Goal: Manage account settings

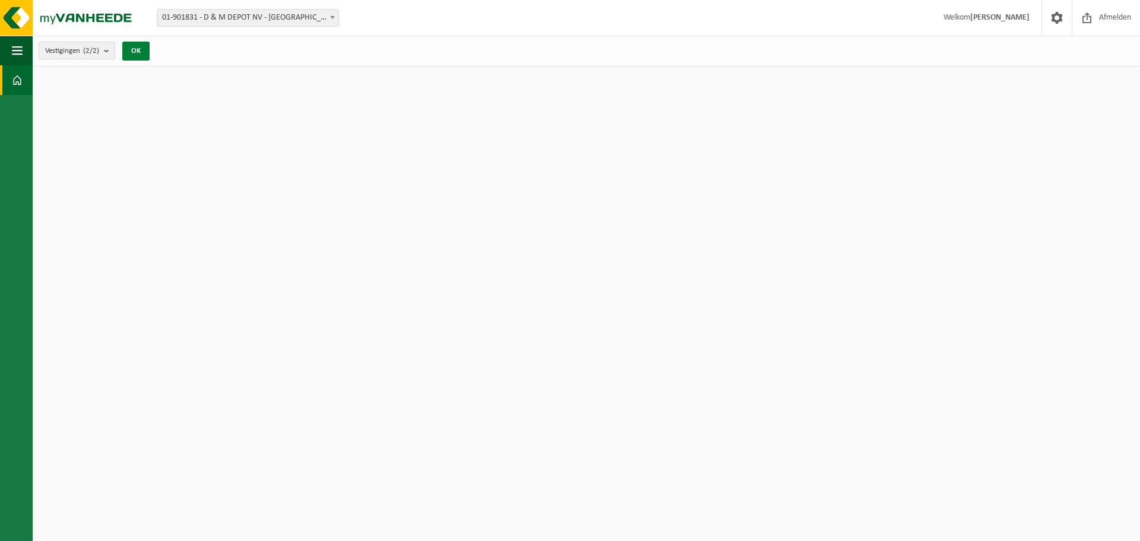
click at [144, 49] on button "OK" at bounding box center [135, 51] width 27 height 19
click at [109, 46] on b "submit" at bounding box center [109, 50] width 11 height 17
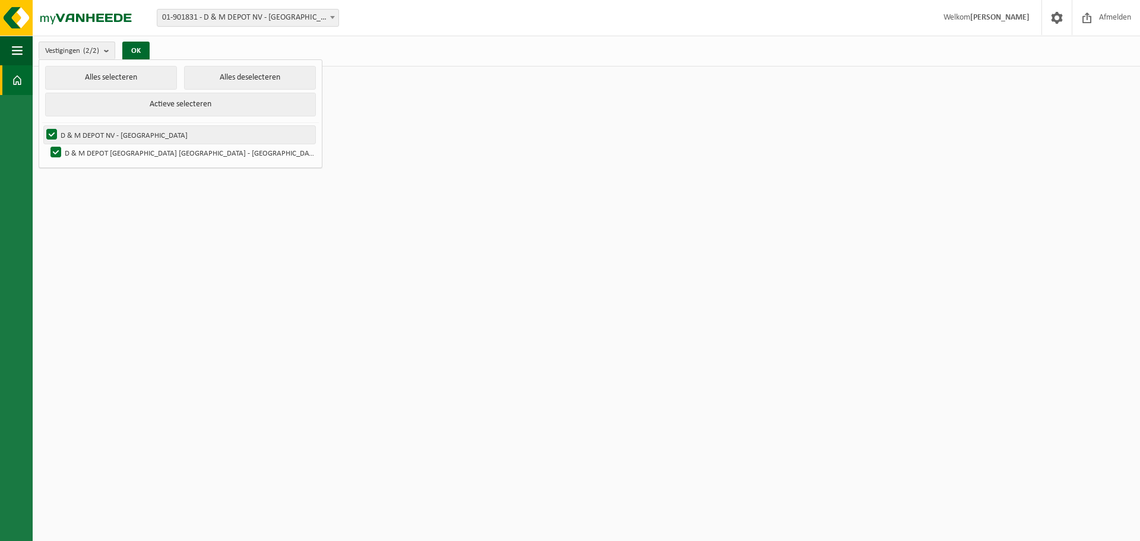
click at [51, 128] on label "D & M DEPOT NV - [GEOGRAPHIC_DATA]" at bounding box center [179, 135] width 271 height 18
click at [42, 126] on input "D & M DEPOT NV - [GEOGRAPHIC_DATA]" at bounding box center [42, 125] width 1 height 1
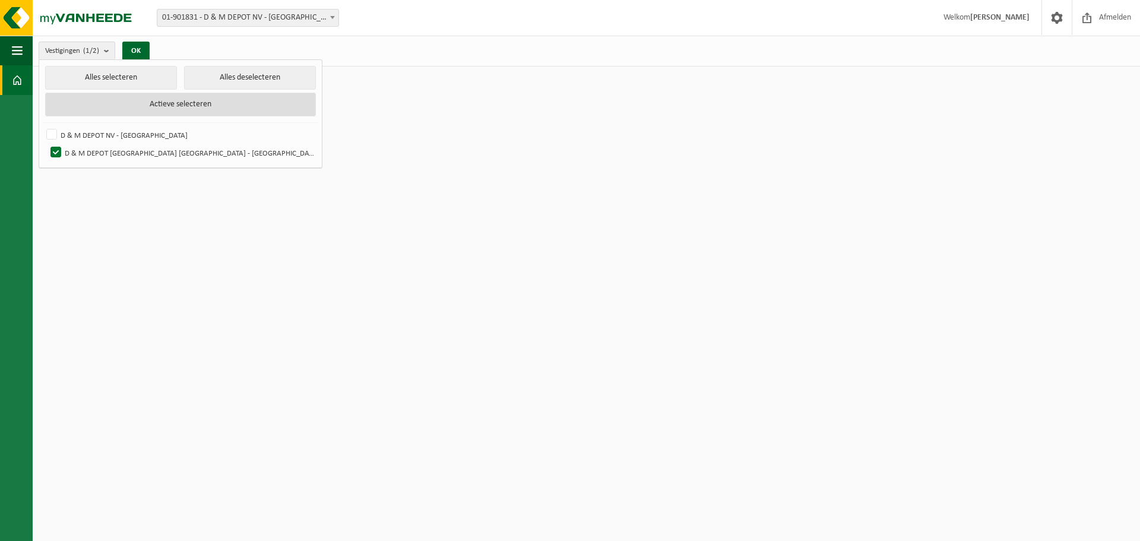
click at [164, 99] on button "Actieve selecteren" at bounding box center [180, 105] width 271 height 24
click at [163, 99] on button "Actieve selecteren" at bounding box center [180, 105] width 271 height 24
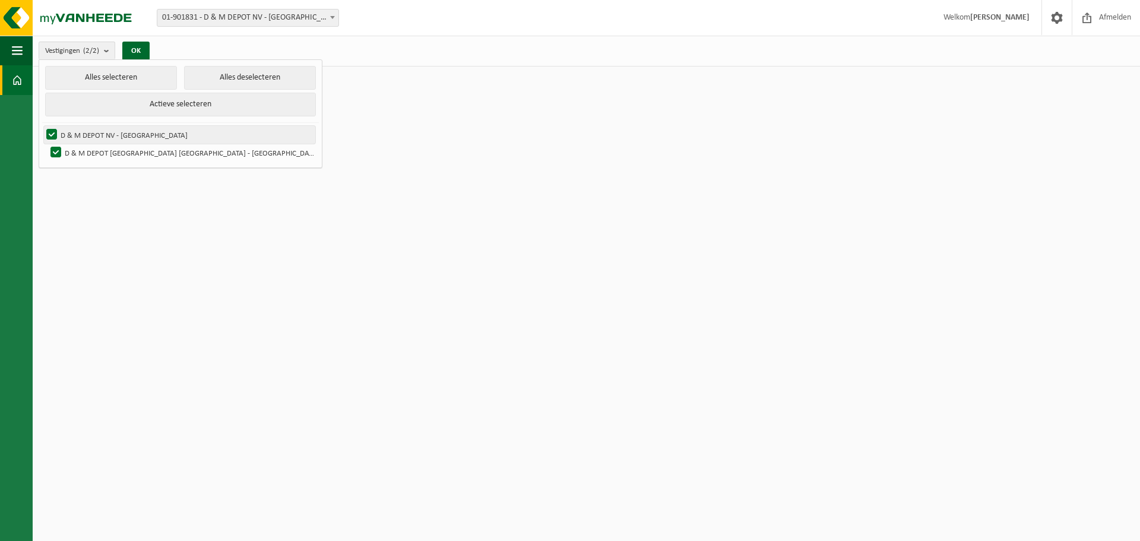
click at [55, 129] on label "D & M DEPOT NV - [GEOGRAPHIC_DATA]" at bounding box center [179, 135] width 271 height 18
click at [42, 126] on input "D & M DEPOT NV - [GEOGRAPHIC_DATA]" at bounding box center [42, 125] width 1 height 1
checkbox input "false"
click at [354, 129] on html "Vestiging: 01-901831 - D & M DEPOT NV - AARTSELAAR 10-938640 - D & M DEPOT NV W…" at bounding box center [570, 270] width 1140 height 541
click at [138, 46] on button "OK" at bounding box center [135, 51] width 27 height 19
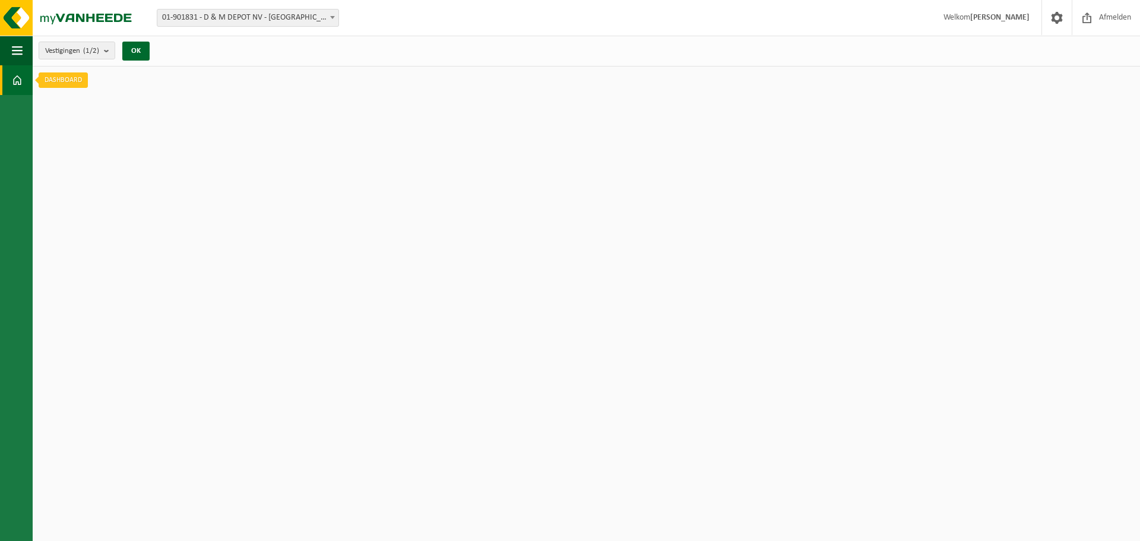
click at [18, 80] on span at bounding box center [17, 80] width 11 height 30
click at [22, 54] on span "button" at bounding box center [17, 51] width 11 height 30
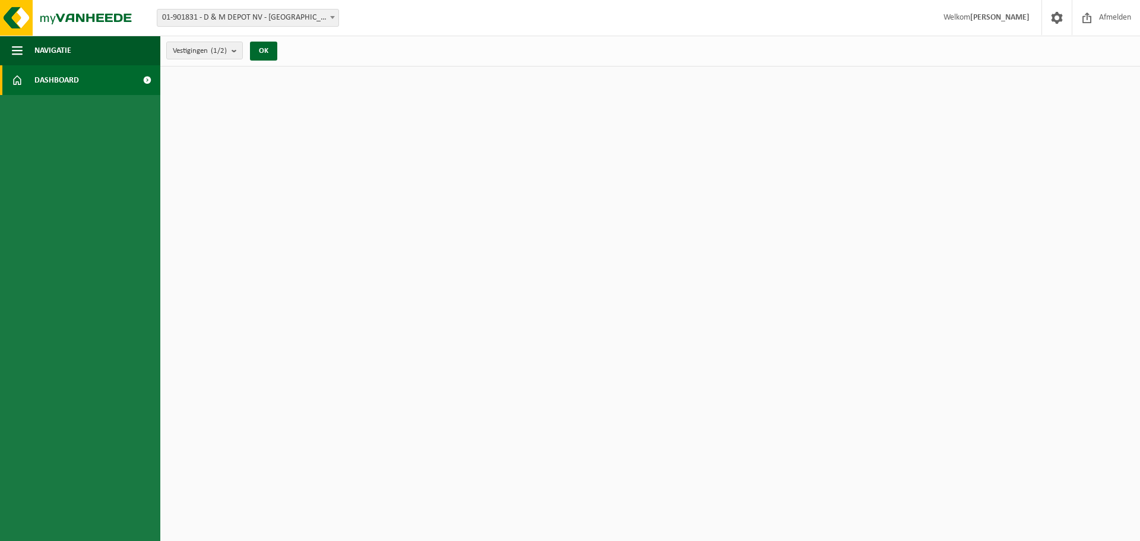
click at [59, 78] on span "Dashboard" at bounding box center [56, 80] width 45 height 30
click at [150, 77] on span at bounding box center [147, 80] width 27 height 30
drag, startPoint x: 0, startPoint y: 0, endPoint x: 148, endPoint y: 77, distance: 166.5
click at [149, 77] on span at bounding box center [147, 80] width 27 height 30
click at [66, 46] on span "Navigatie" at bounding box center [52, 51] width 37 height 30
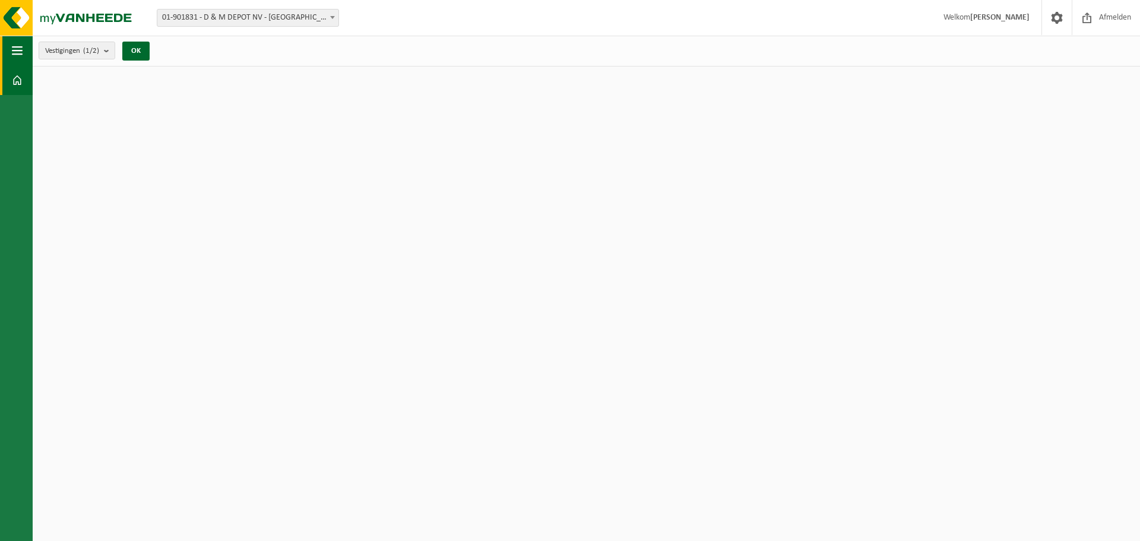
click at [9, 46] on button "Navigatie" at bounding box center [16, 51] width 33 height 30
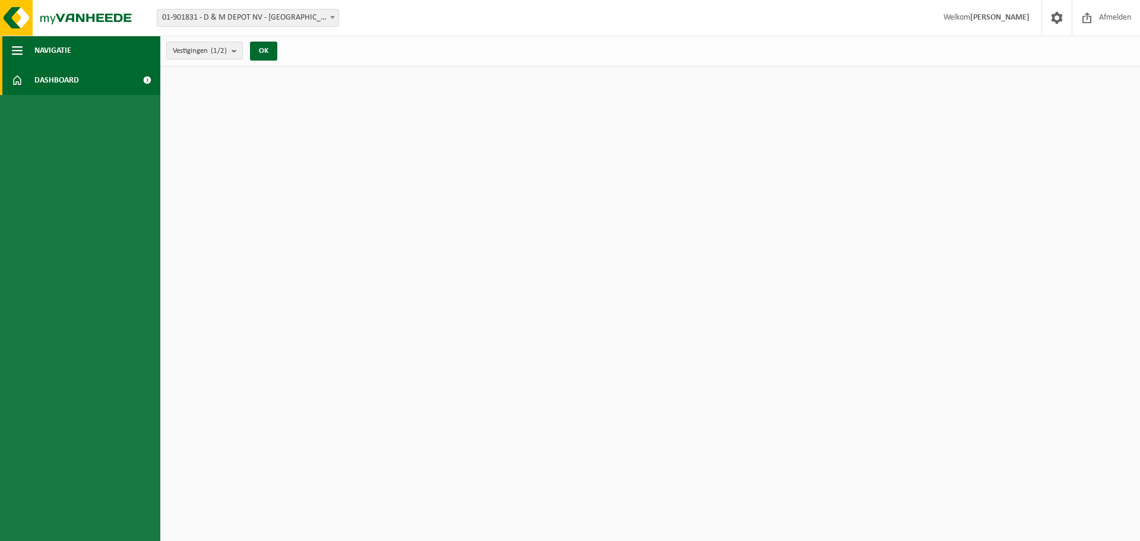
click at [9, 46] on button "Navigatie" at bounding box center [80, 51] width 160 height 30
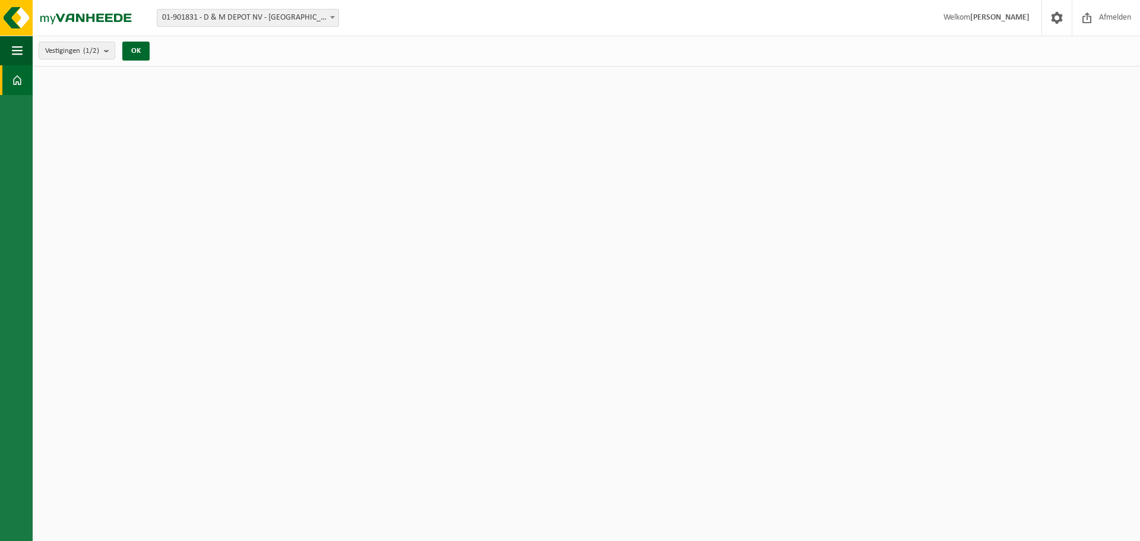
drag, startPoint x: 976, startPoint y: 25, endPoint x: 1006, endPoint y: 27, distance: 29.8
click at [977, 25] on span "Welkom [PERSON_NAME]" at bounding box center [987, 17] width 110 height 35
click at [17, 20] on img at bounding box center [71, 18] width 143 height 36
click at [16, 19] on img at bounding box center [71, 18] width 143 height 36
click at [16, 18] on img at bounding box center [71, 18] width 143 height 36
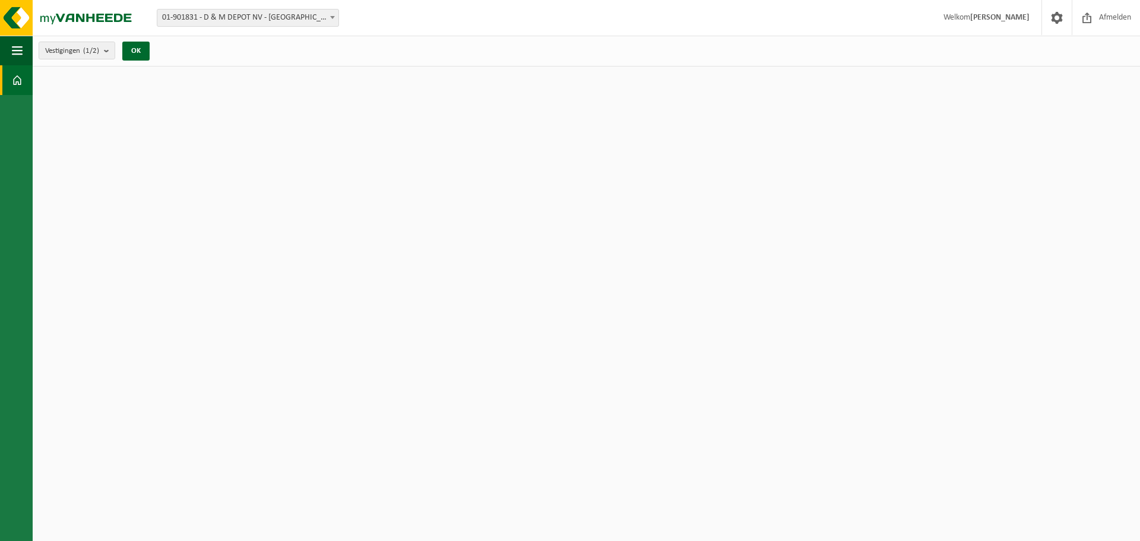
click at [15, 18] on img at bounding box center [71, 18] width 143 height 36
click at [10, 80] on link "Dashboard" at bounding box center [16, 80] width 33 height 30
click at [11, 70] on link "Dashboard" at bounding box center [16, 80] width 33 height 30
click at [17, 43] on span "button" at bounding box center [17, 51] width 11 height 30
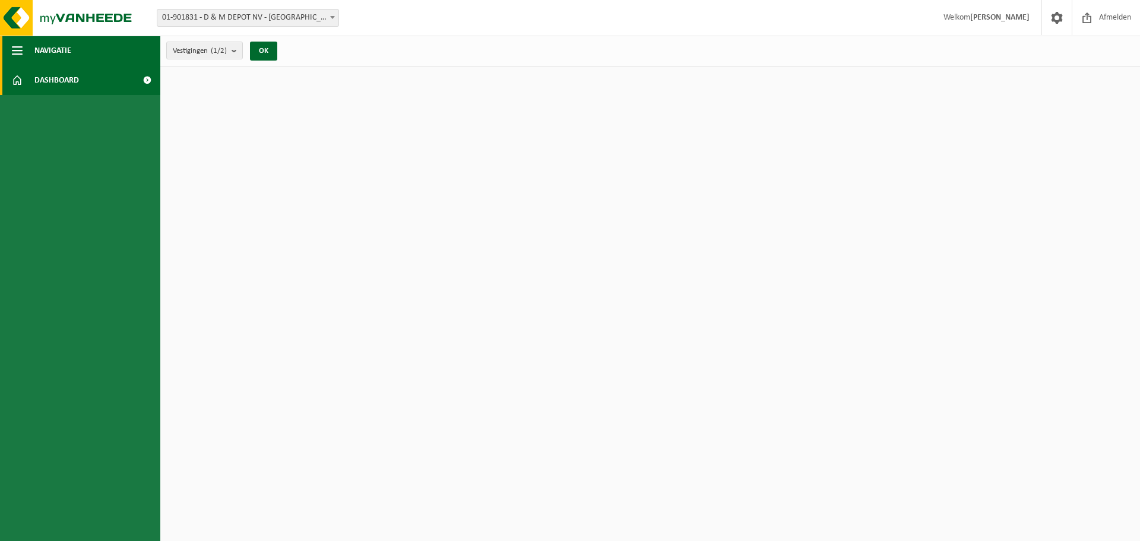
click at [39, 42] on span "Navigatie" at bounding box center [52, 51] width 37 height 30
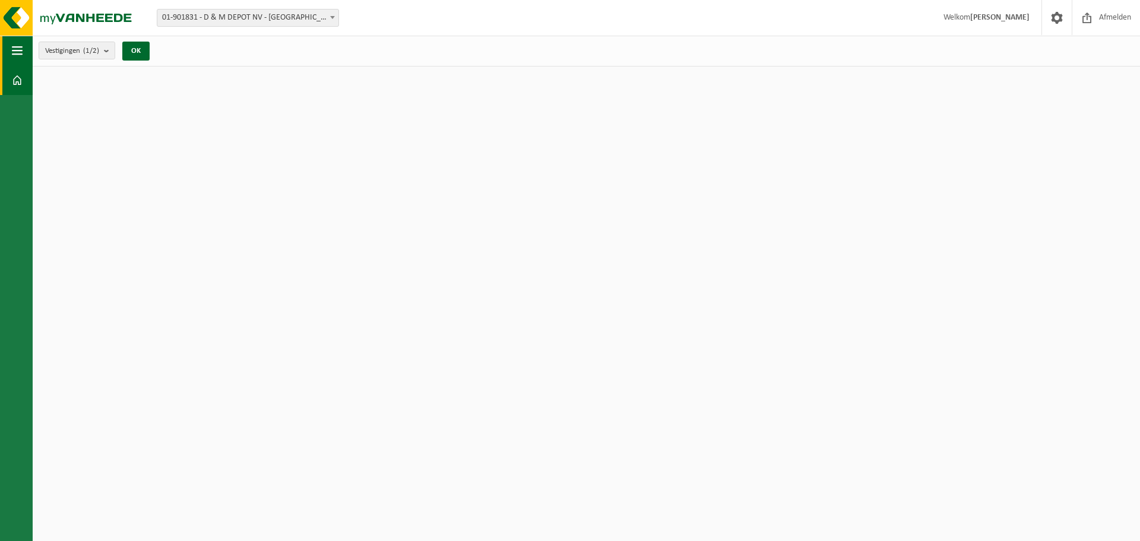
click at [19, 43] on span "button" at bounding box center [17, 51] width 11 height 30
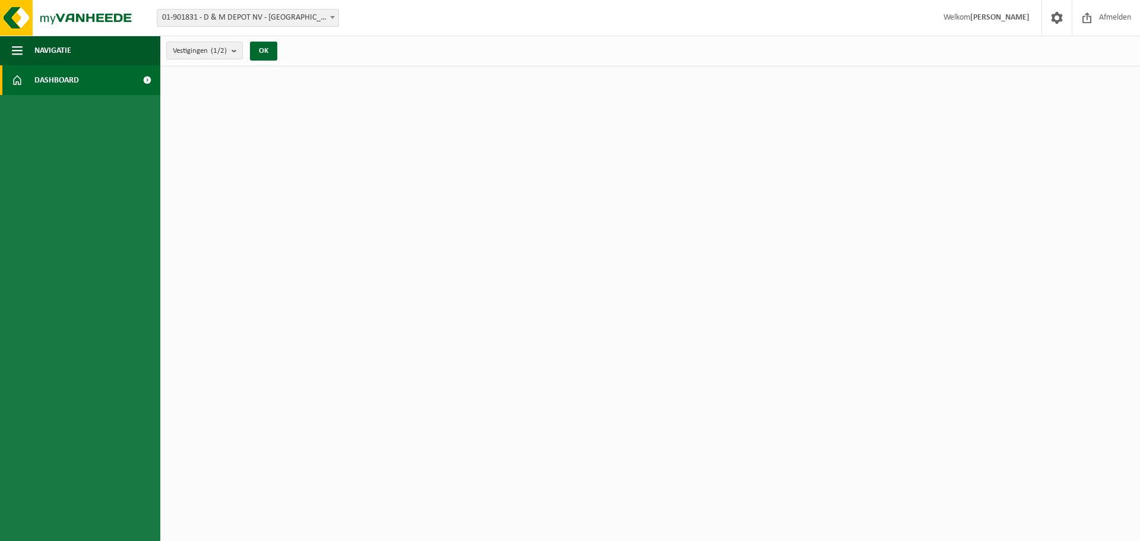
click at [147, 78] on span at bounding box center [147, 80] width 27 height 30
click at [10, 80] on link "Dashboard" at bounding box center [80, 80] width 160 height 30
click at [10, 78] on link "Dashboard" at bounding box center [80, 80] width 160 height 30
click at [146, 80] on span at bounding box center [147, 80] width 27 height 30
click at [65, 55] on span "Navigatie" at bounding box center [52, 51] width 37 height 30
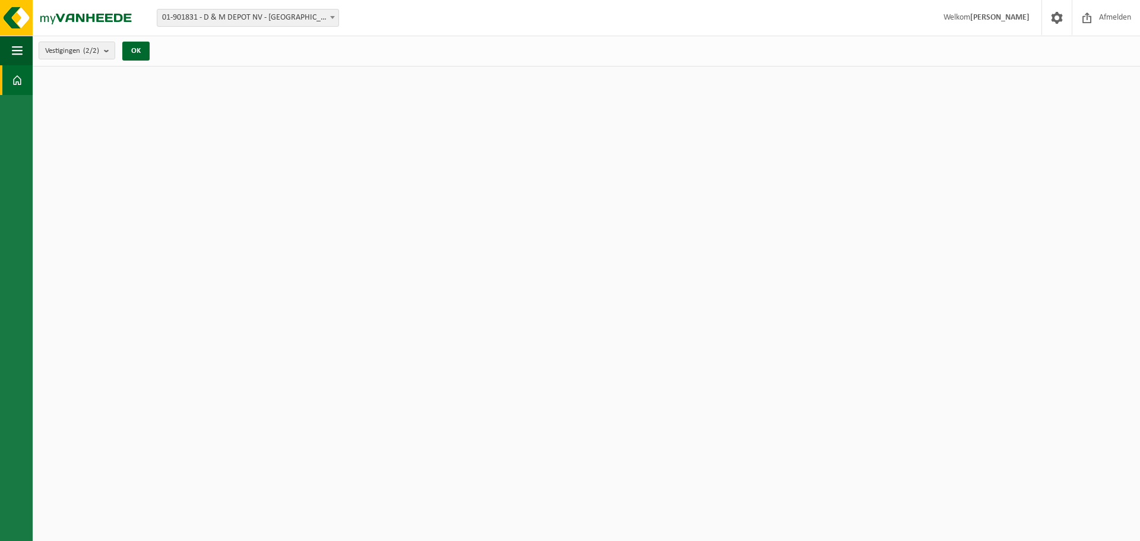
click at [17, 81] on span at bounding box center [17, 80] width 11 height 30
drag, startPoint x: 0, startPoint y: 0, endPoint x: 17, endPoint y: 81, distance: 82.4
click at [17, 81] on span at bounding box center [17, 80] width 11 height 30
click at [331, 14] on span at bounding box center [333, 17] width 12 height 15
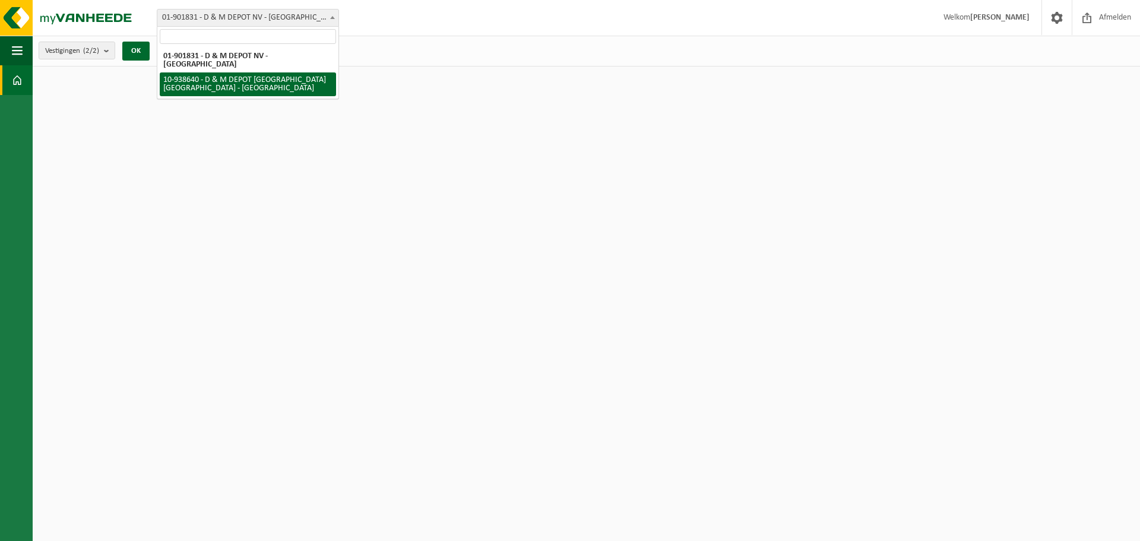
select select "138033"
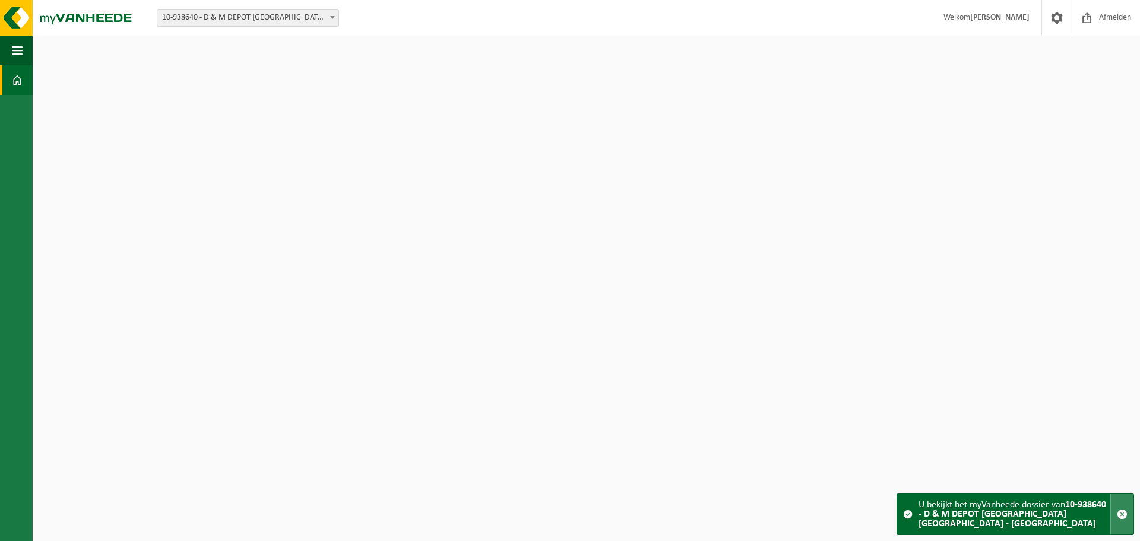
click at [1124, 518] on span "button" at bounding box center [1122, 514] width 11 height 11
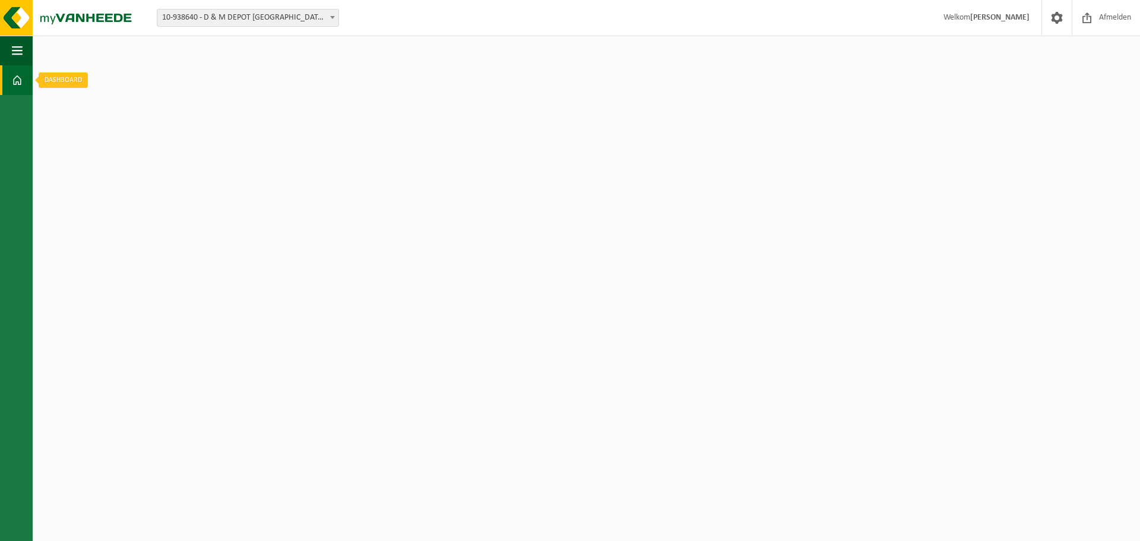
click at [2, 71] on link "Dashboard" at bounding box center [16, 80] width 33 height 30
click at [14, 78] on span at bounding box center [17, 80] width 11 height 30
click at [20, 40] on span "button" at bounding box center [17, 51] width 11 height 30
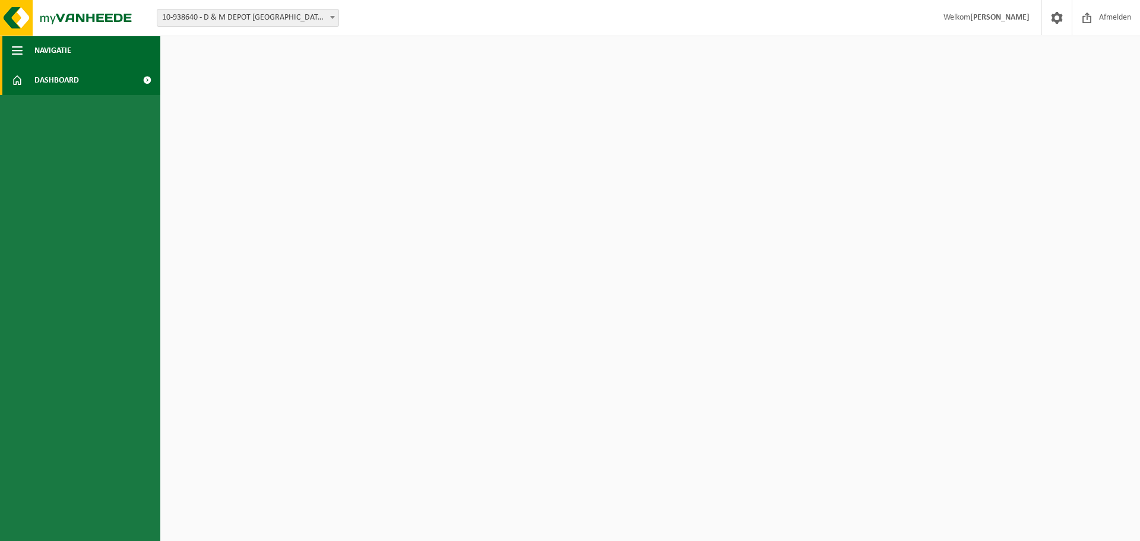
click at [15, 51] on span "button" at bounding box center [17, 51] width 11 height 30
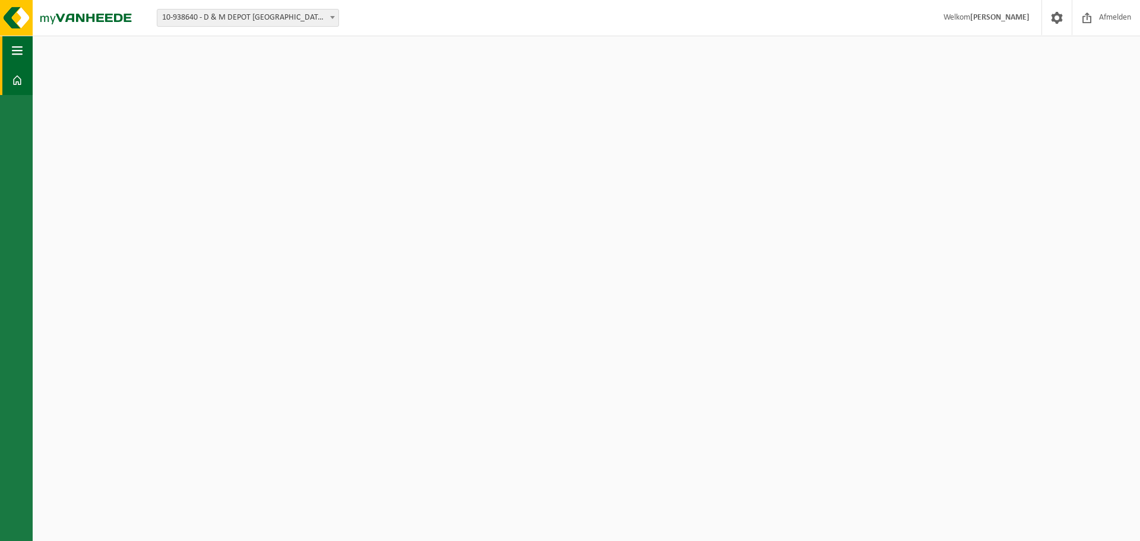
click at [15, 51] on span "button" at bounding box center [17, 51] width 11 height 30
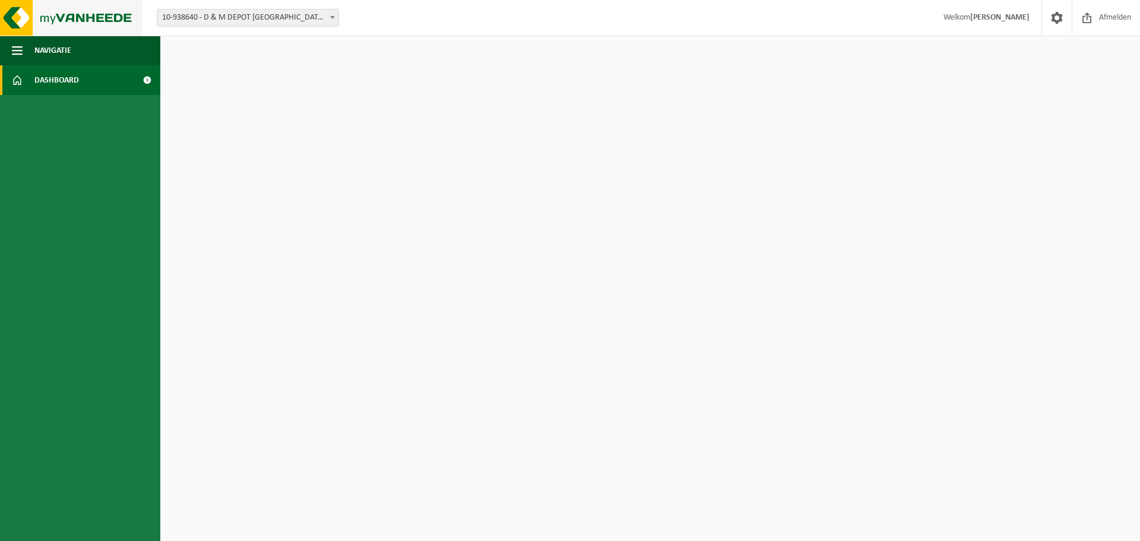
click at [11, 20] on img at bounding box center [71, 18] width 143 height 36
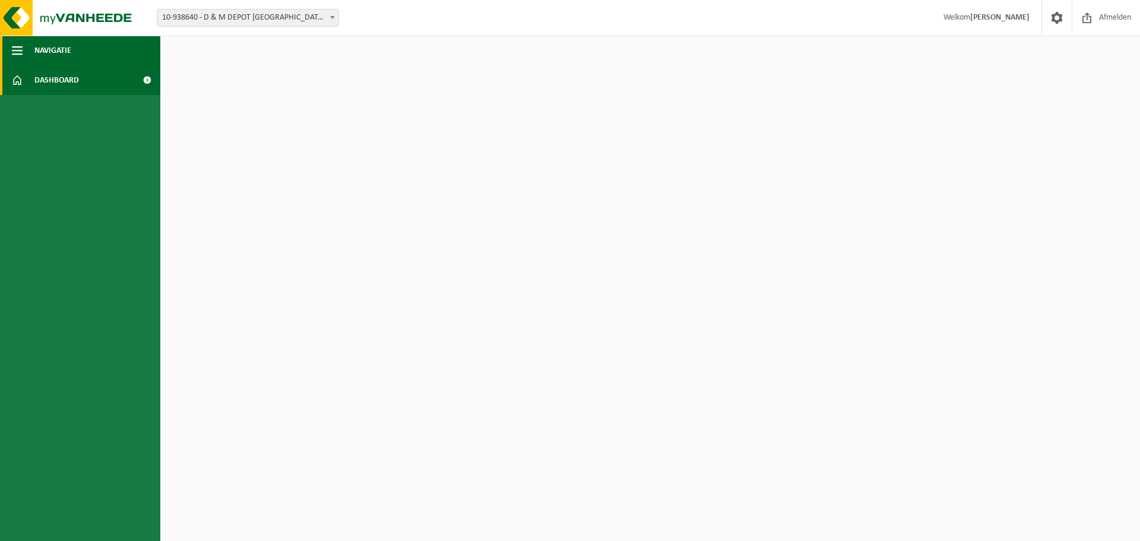
click at [40, 50] on span "Navigatie" at bounding box center [52, 51] width 37 height 30
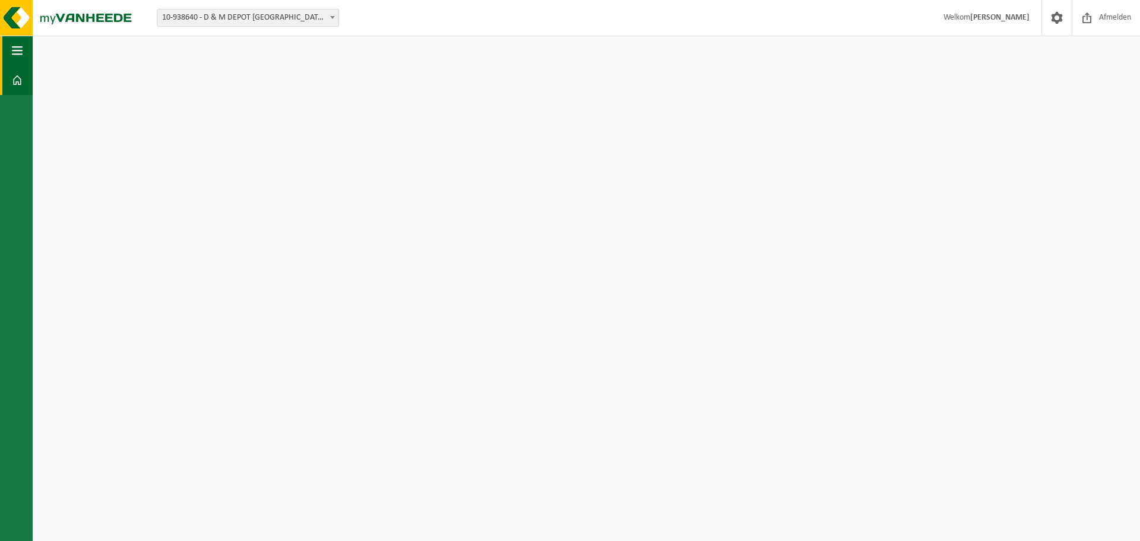
click at [1, 47] on button "Navigatie" at bounding box center [16, 51] width 33 height 30
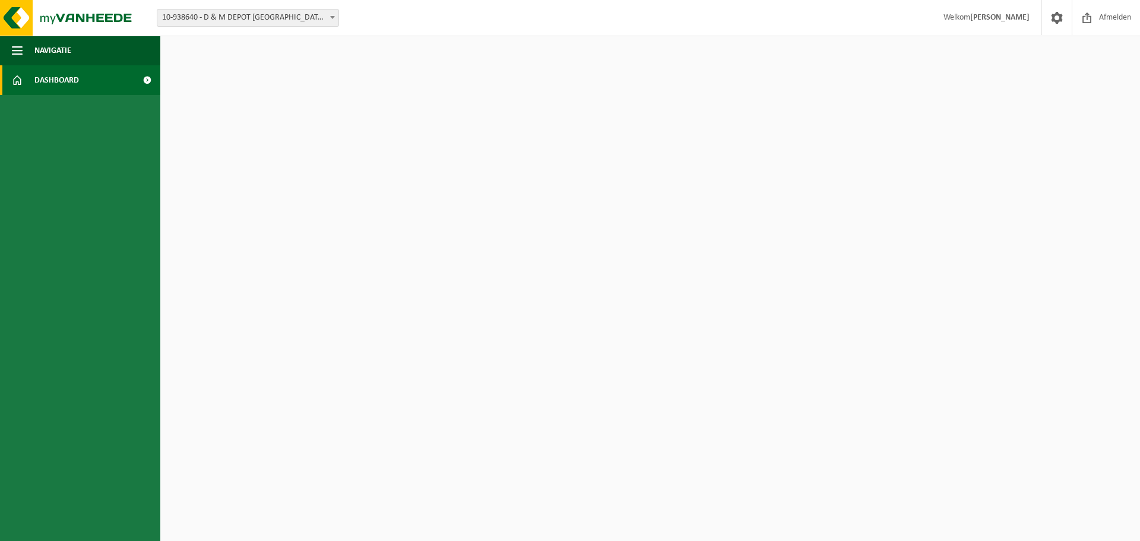
click at [16, 77] on span at bounding box center [17, 80] width 11 height 30
click at [1056, 18] on span at bounding box center [1057, 17] width 18 height 35
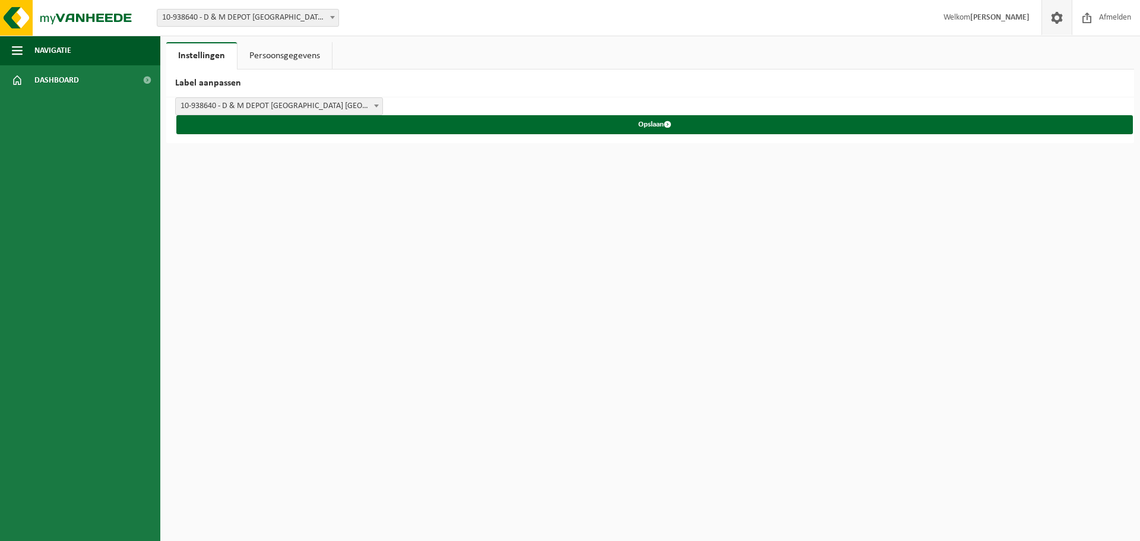
click at [1058, 17] on span at bounding box center [1057, 17] width 18 height 35
drag, startPoint x: 0, startPoint y: 0, endPoint x: 1058, endPoint y: 17, distance: 1058.2
click at [1058, 17] on span at bounding box center [1057, 17] width 18 height 35
click at [980, 21] on strong "[PERSON_NAME]" at bounding box center [999, 17] width 59 height 9
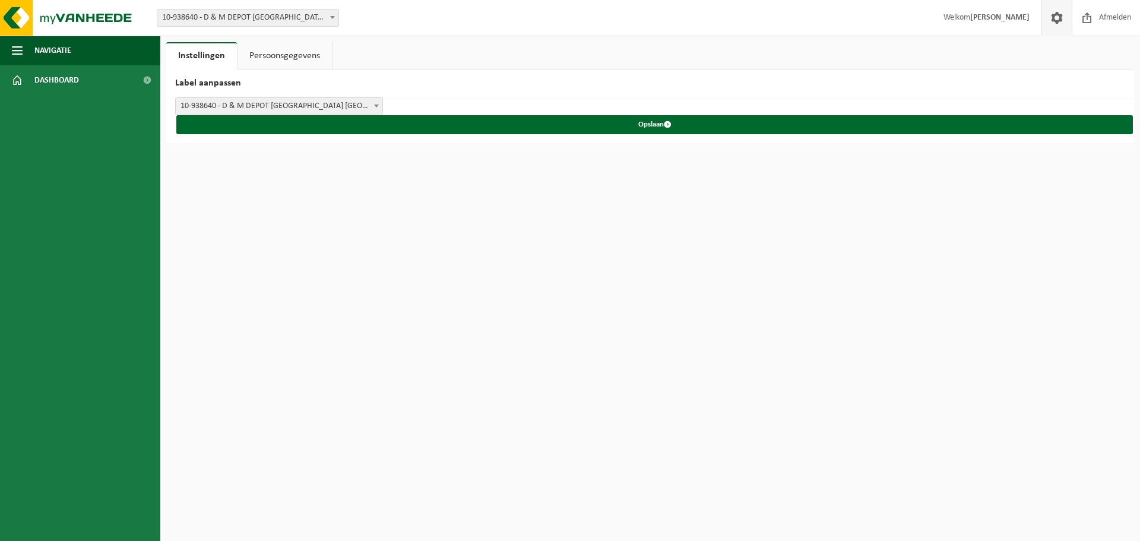
click at [1056, 20] on span at bounding box center [1057, 17] width 18 height 35
click at [50, 15] on img at bounding box center [71, 18] width 143 height 36
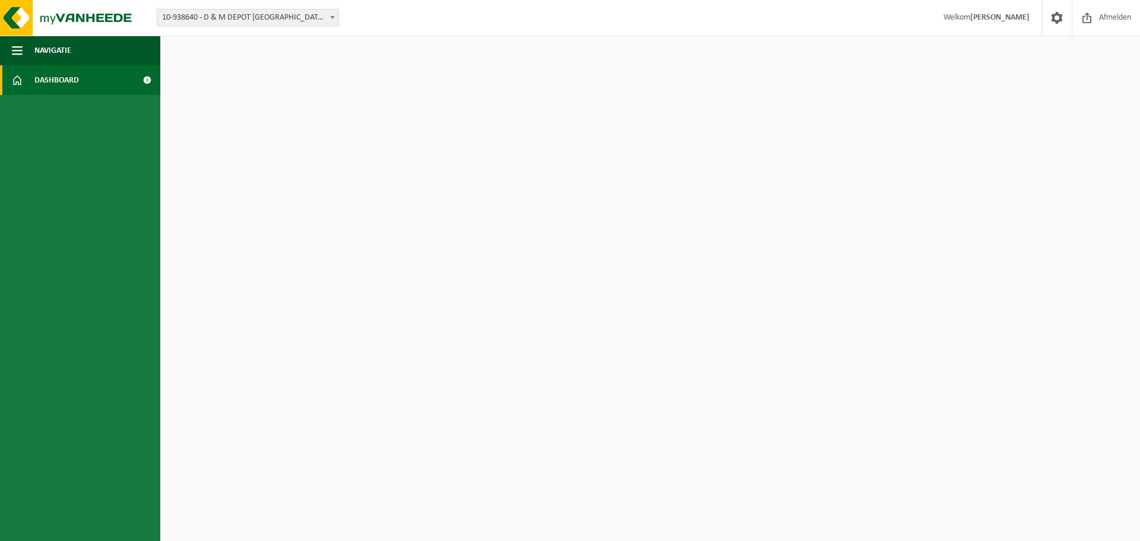
click at [15, 18] on img at bounding box center [71, 18] width 143 height 36
click at [44, 53] on span "Navigatie" at bounding box center [52, 51] width 37 height 30
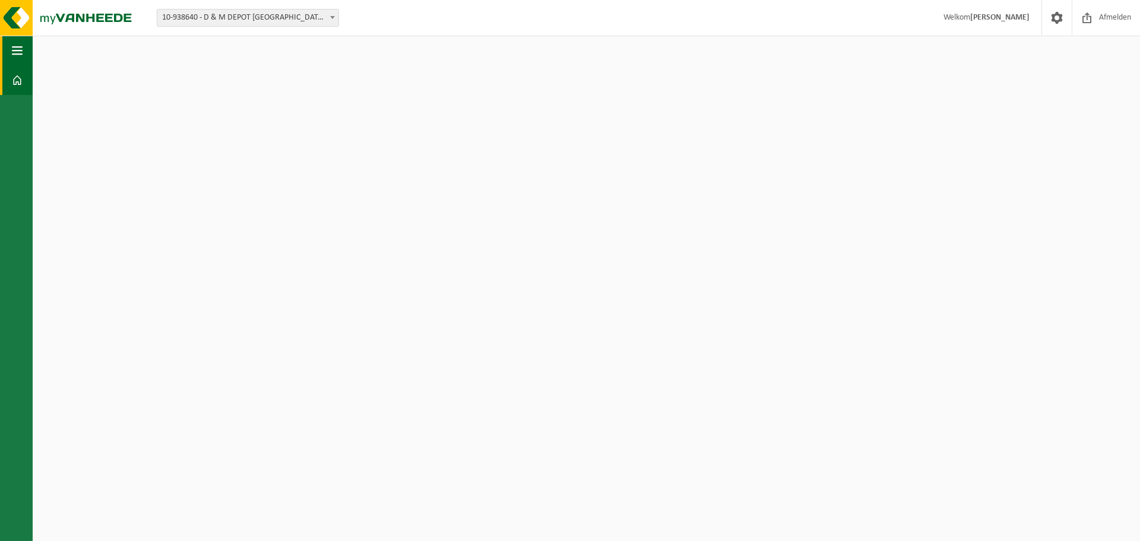
click at [20, 45] on span "button" at bounding box center [17, 51] width 11 height 30
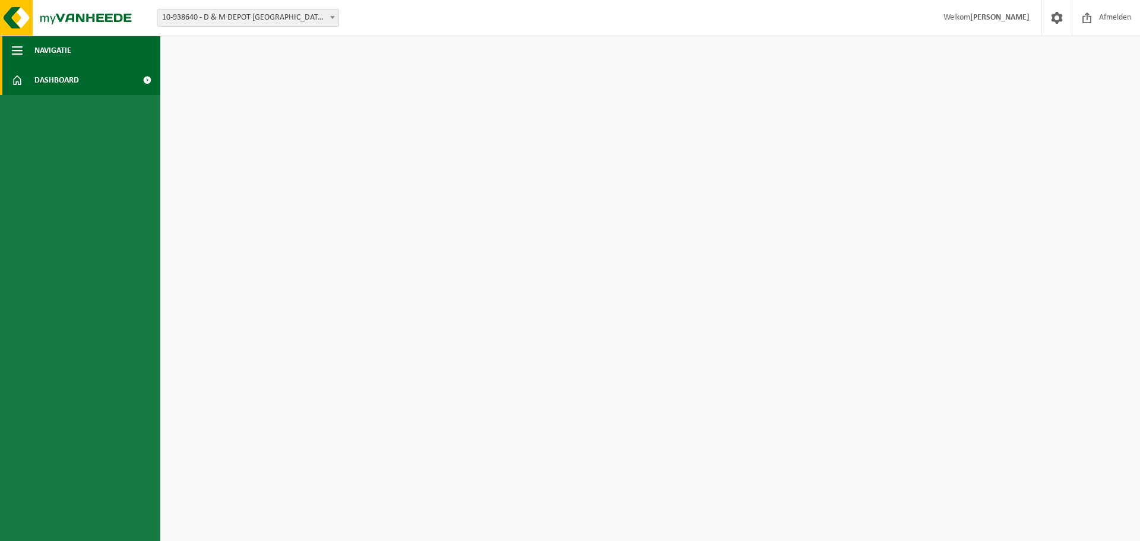
click at [14, 52] on span "button" at bounding box center [17, 51] width 11 height 30
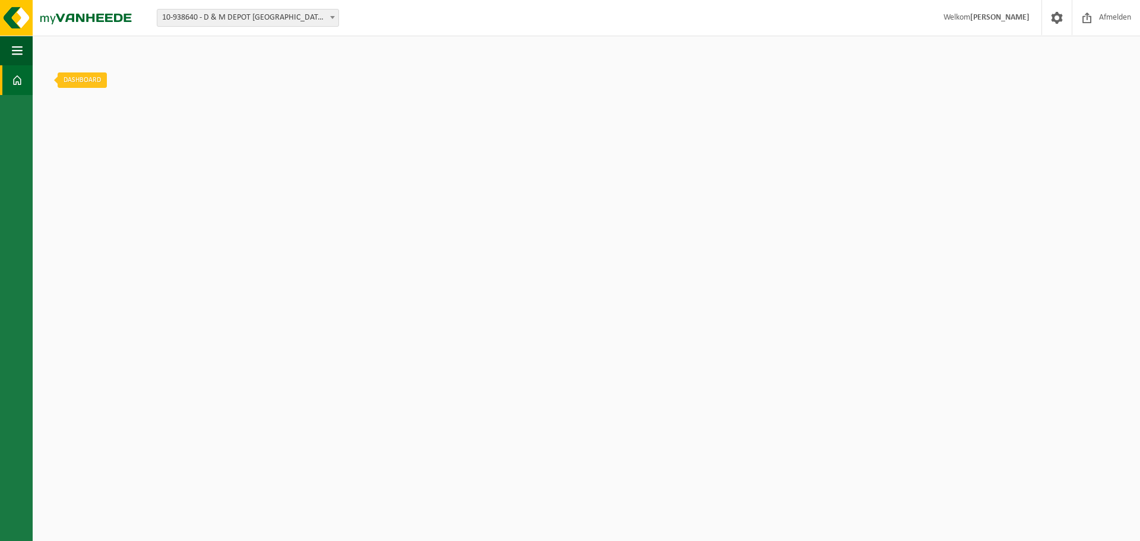
click at [20, 83] on span at bounding box center [17, 80] width 11 height 30
click at [18, 83] on span at bounding box center [17, 80] width 11 height 30
click at [17, 83] on span at bounding box center [17, 80] width 11 height 30
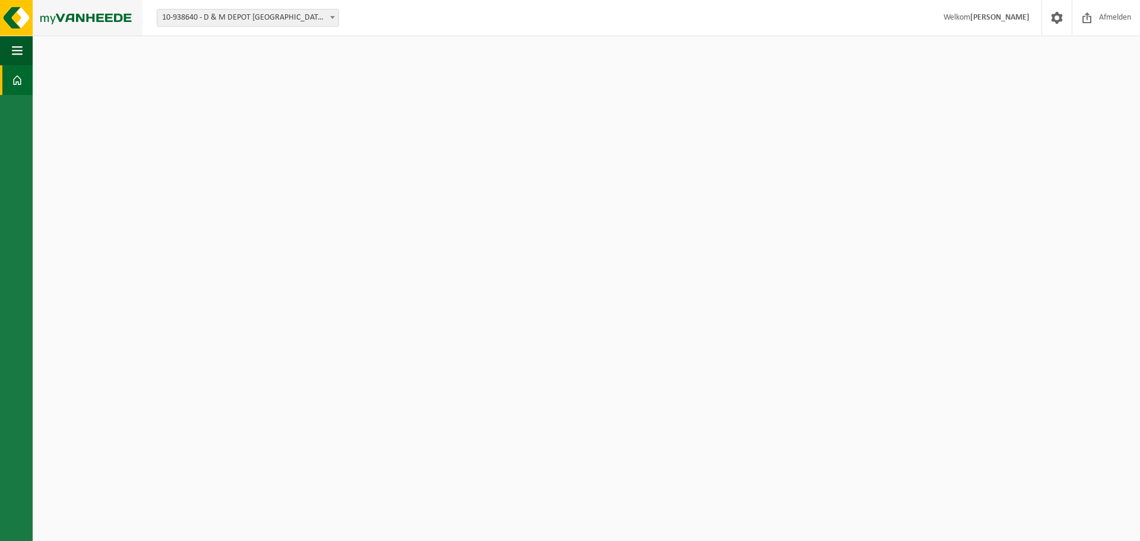
click at [76, 10] on img at bounding box center [71, 18] width 143 height 36
drag, startPoint x: 0, startPoint y: 0, endPoint x: 78, endPoint y: 11, distance: 79.1
click at [78, 11] on img at bounding box center [71, 18] width 143 height 36
click at [79, 11] on img at bounding box center [71, 18] width 143 height 36
click at [17, 45] on span "button" at bounding box center [17, 51] width 11 height 30
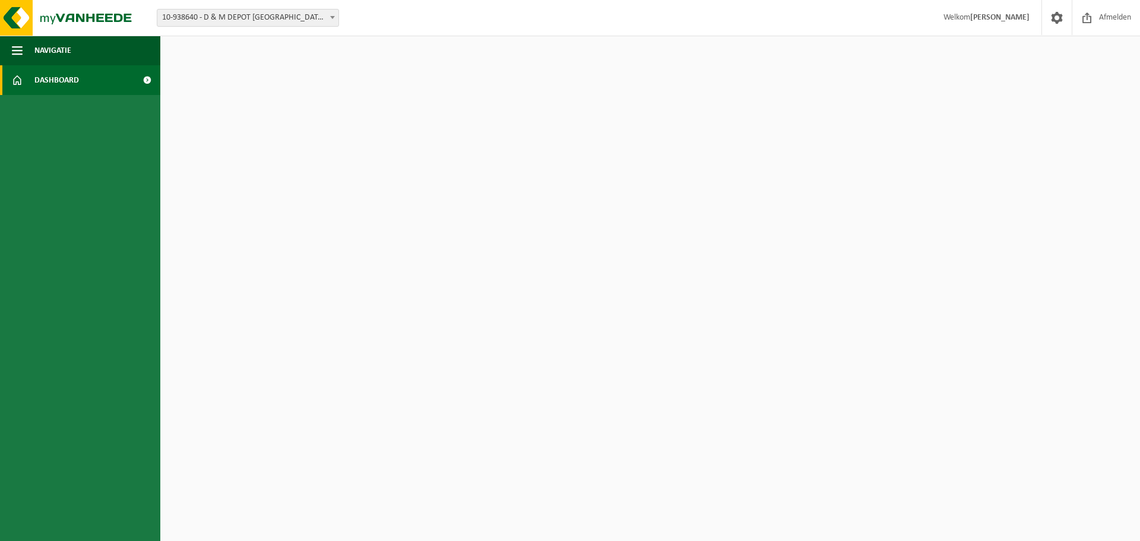
click at [15, 85] on span at bounding box center [17, 80] width 11 height 30
click at [42, 84] on span "Dashboard" at bounding box center [56, 80] width 45 height 30
click at [1056, 19] on span at bounding box center [1057, 17] width 18 height 35
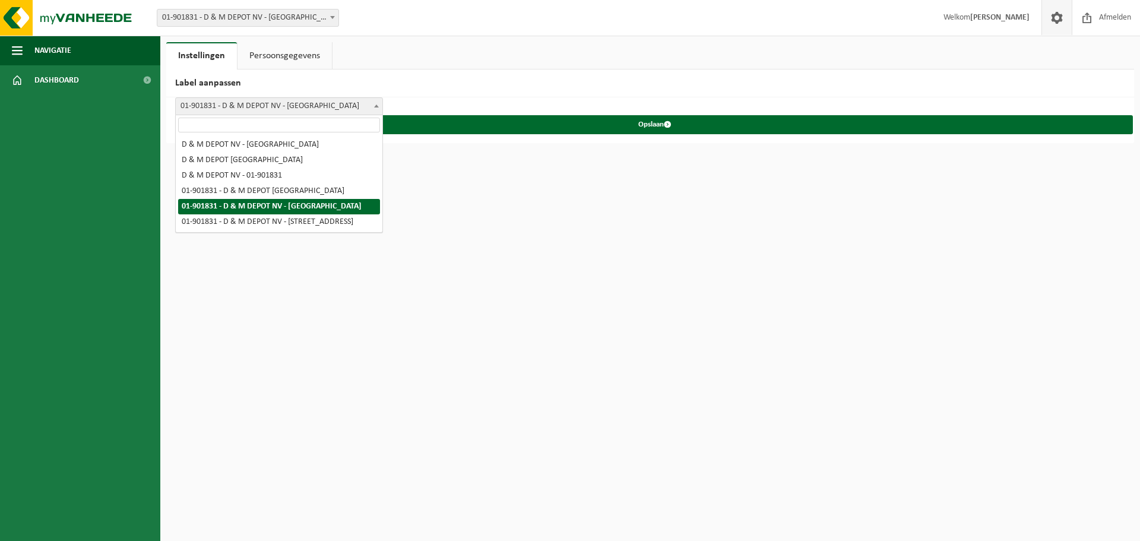
click at [297, 105] on span "01-901831 - D & M DEPOT NV - [GEOGRAPHIC_DATA]" at bounding box center [279, 106] width 207 height 17
click at [551, 189] on html "Vestiging: 01-901831 - D & M DEPOT [GEOGRAPHIC_DATA] - [GEOGRAPHIC_DATA] 10-938…" at bounding box center [570, 270] width 1140 height 541
